Goal: Use online tool/utility: Utilize a website feature to perform a specific function

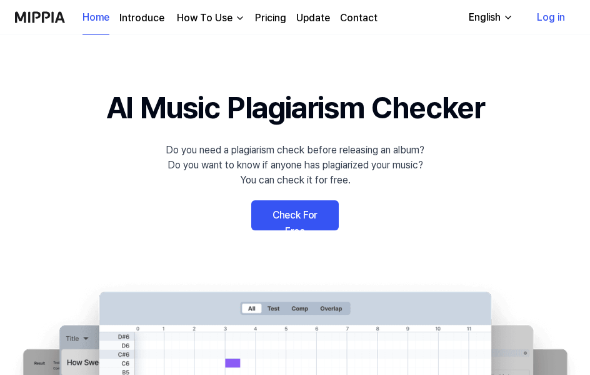
click at [320, 204] on link "Check For Free" at bounding box center [295, 215] width 88 height 30
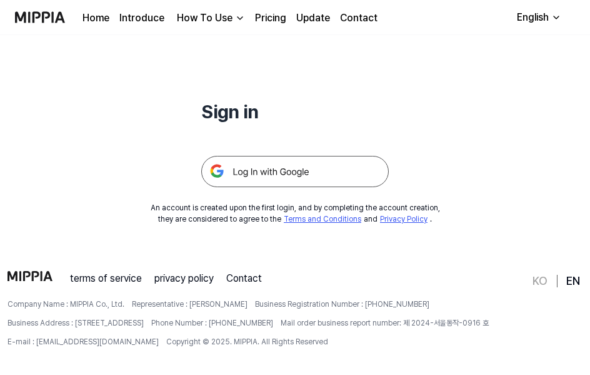
scroll to position [120, 0]
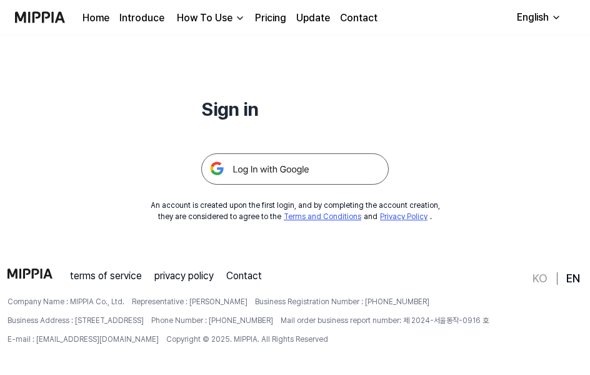
click at [280, 172] on img at bounding box center [295, 168] width 188 height 31
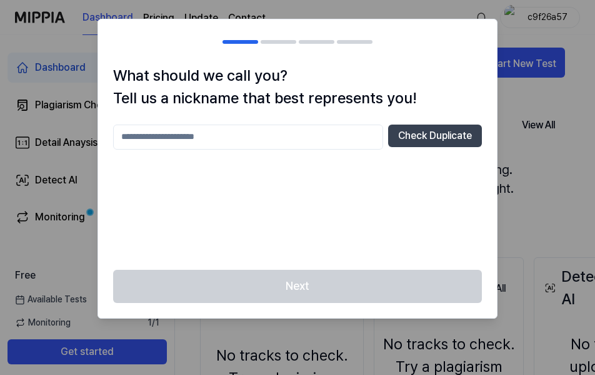
click at [346, 136] on input "text" at bounding box center [248, 136] width 270 height 25
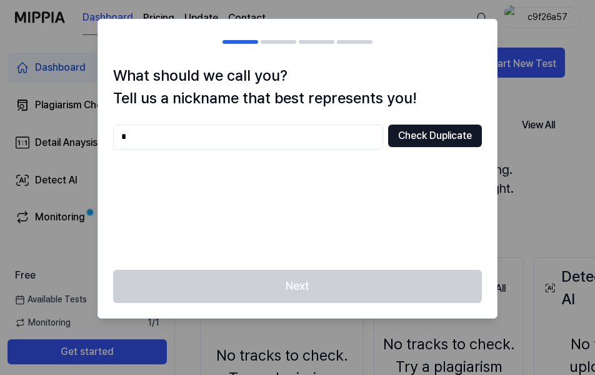
click at [418, 139] on button "Check Duplicate" at bounding box center [435, 135] width 94 height 23
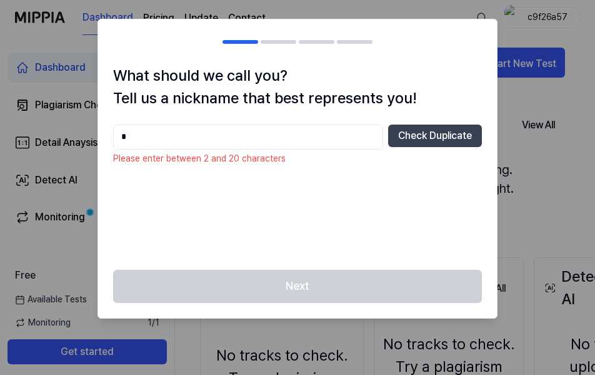
drag, startPoint x: 310, startPoint y: 138, endPoint x: 71, endPoint y: 132, distance: 238.9
click at [71, 132] on body "Dashboard Pricing Update Contact c9f26a57 Dashboard Plagiarism Checker Detail A…" at bounding box center [295, 187] width 590 height 375
type input "***"
click at [415, 149] on div "*** Check Duplicate" at bounding box center [297, 189] width 369 height 130
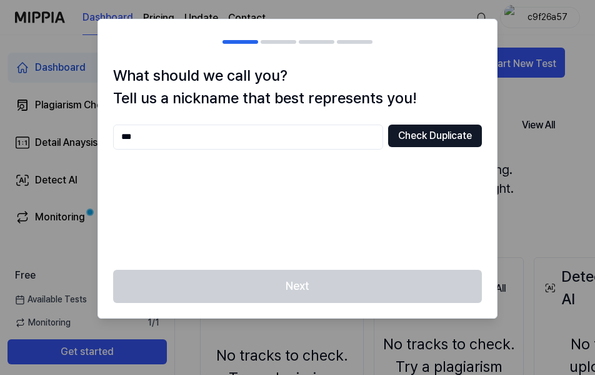
click at [418, 137] on button "Check Duplicate" at bounding box center [435, 135] width 94 height 23
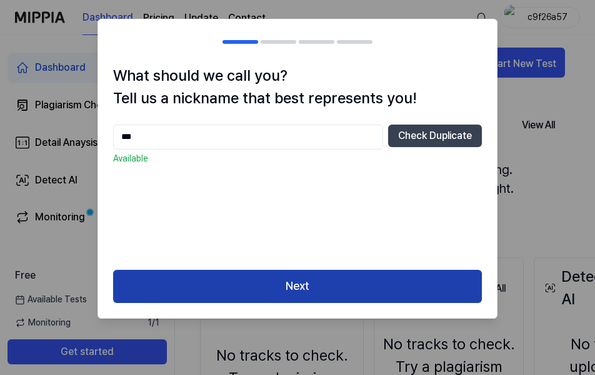
click at [300, 288] on button "Next" at bounding box center [297, 285] width 369 height 33
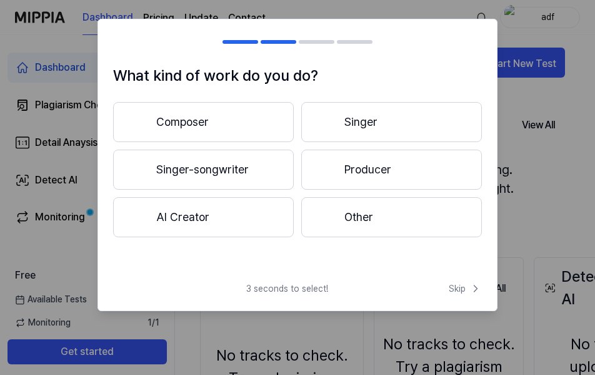
click at [346, 54] on h2 at bounding box center [297, 41] width 399 height 45
drag, startPoint x: 431, startPoint y: 27, endPoint x: 518, endPoint y: 209, distance: 201.9
click at [434, 33] on h2 at bounding box center [297, 41] width 399 height 45
click at [446, 284] on button "Skip" at bounding box center [464, 288] width 36 height 13
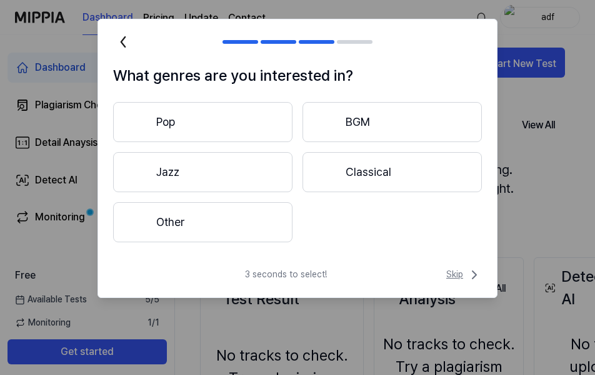
click at [456, 271] on span "Skip" at bounding box center [464, 274] width 36 height 15
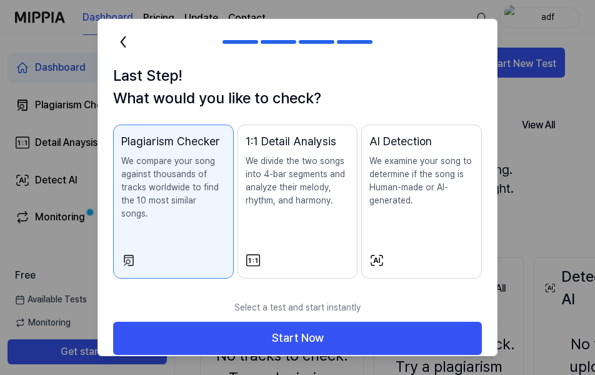
click at [299, 194] on p "We divide the two songs into 4-bar segments and analyze their melody, rhythm, a…" at bounding box center [298, 180] width 104 height 53
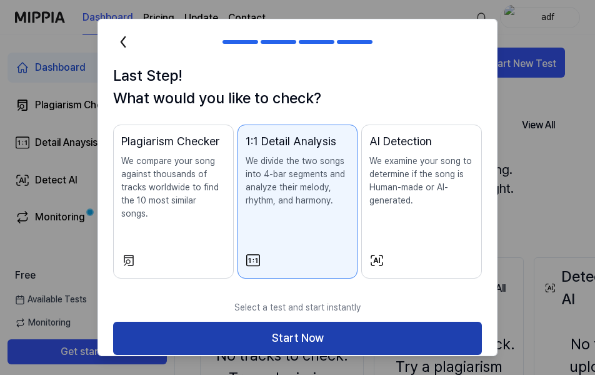
click at [294, 329] on button "Start Now" at bounding box center [297, 337] width 369 height 33
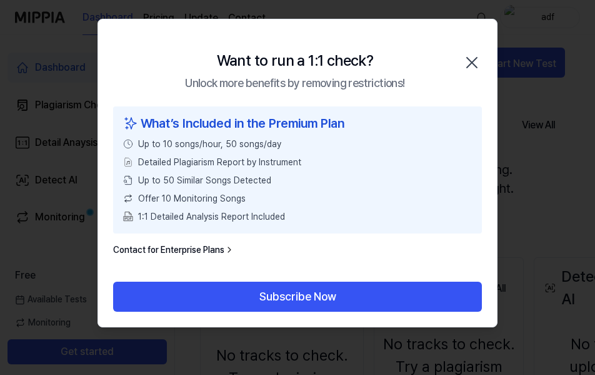
click at [479, 62] on icon "button" at bounding box center [472, 63] width 20 height 20
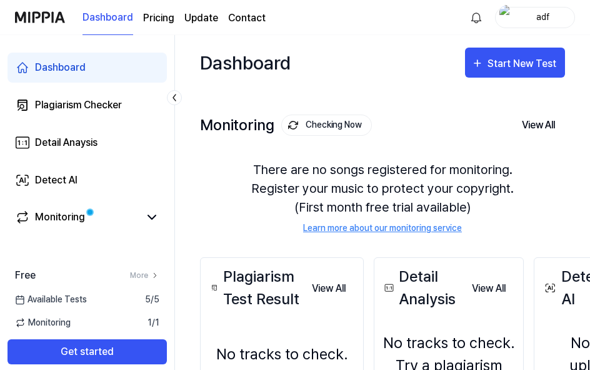
click at [524, 24] on div "adf" at bounding box center [535, 17] width 80 height 21
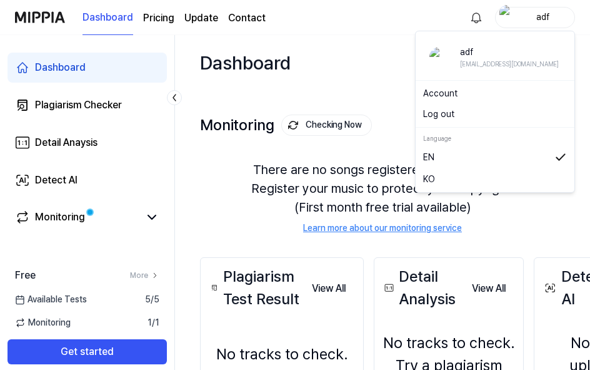
click at [443, 113] on button "Log out" at bounding box center [495, 114] width 144 height 13
